Goal: Task Accomplishment & Management: Complete application form

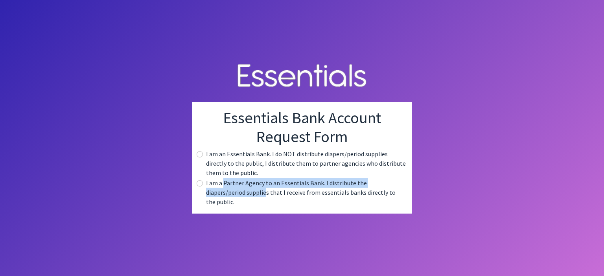
drag, startPoint x: 224, startPoint y: 192, endPoint x: 228, endPoint y: 199, distance: 7.4
click at [226, 198] on label "I am a Partner Agency to an Essentials Bank. I distribute the diapers/period su…" at bounding box center [306, 192] width 200 height 28
click at [198, 186] on input "radio" at bounding box center [200, 183] width 6 height 6
radio input "true"
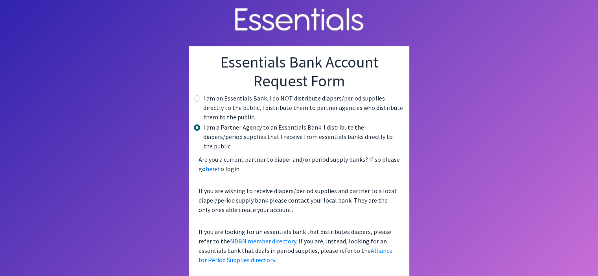
click at [292, 152] on p "Are you a current partner to diaper and/or period supply banks? If so please go…" at bounding box center [299, 164] width 208 height 25
click at [213, 165] on link "here" at bounding box center [212, 169] width 12 height 8
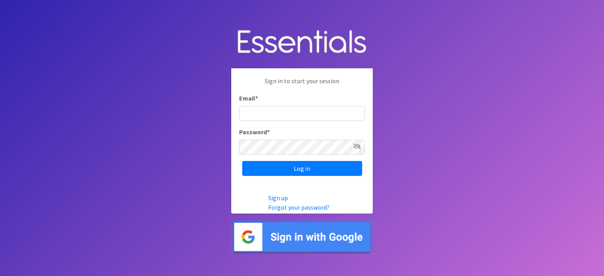
click at [271, 112] on input "Email *" at bounding box center [302, 113] width 126 height 15
type input "[EMAIL_ADDRESS][DOMAIN_NAME]"
click at [292, 231] on img at bounding box center [302, 237] width 142 height 34
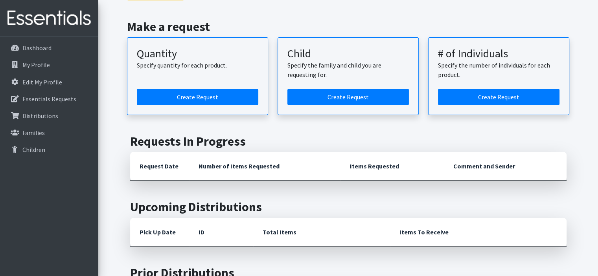
scroll to position [39, 0]
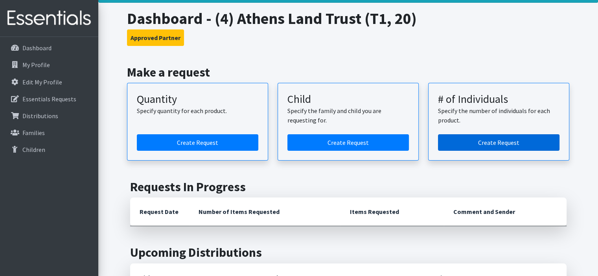
click at [485, 137] on link "Create Request" at bounding box center [498, 142] width 121 height 17
